Goal: Transaction & Acquisition: Purchase product/service

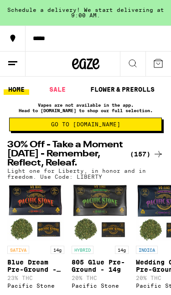
click at [107, 127] on span "Go to [DOMAIN_NAME]" at bounding box center [85, 124] width 69 height 5
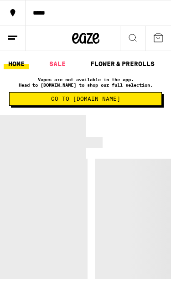
click at [91, 100] on span "Go to [DOMAIN_NAME]" at bounding box center [85, 98] width 69 height 5
